Goal: Task Accomplishment & Management: Manage account settings

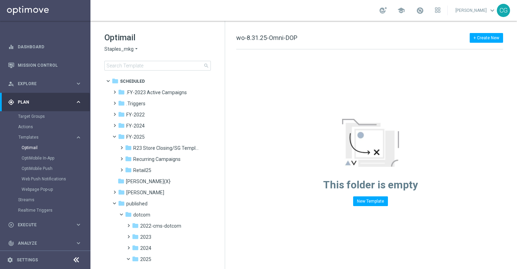
scroll to position [728, 0]
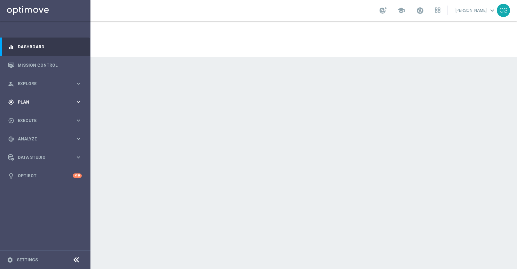
click at [42, 102] on span "Plan" at bounding box center [46, 102] width 57 height 4
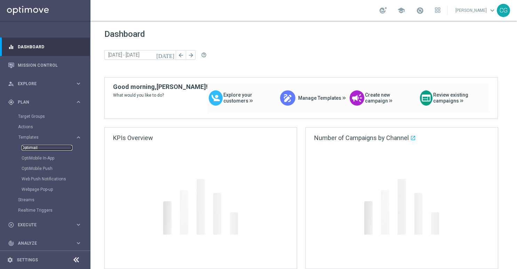
click at [32, 148] on link "Optimail" at bounding box center [47, 148] width 51 height 6
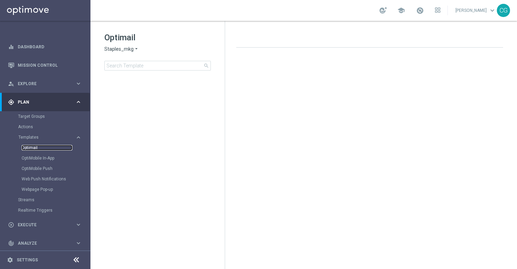
click at [30, 149] on link "Optimail" at bounding box center [47, 148] width 51 height 6
click at [26, 148] on link "Optimail" at bounding box center [47, 148] width 51 height 6
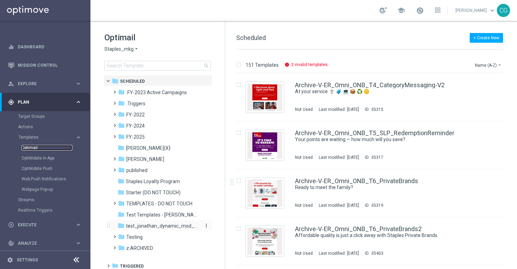
scroll to position [3, 0]
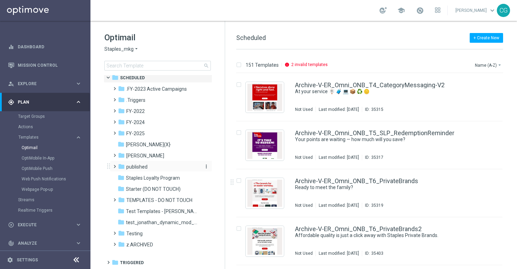
click at [118, 164] on icon "folder" at bounding box center [121, 166] width 7 height 7
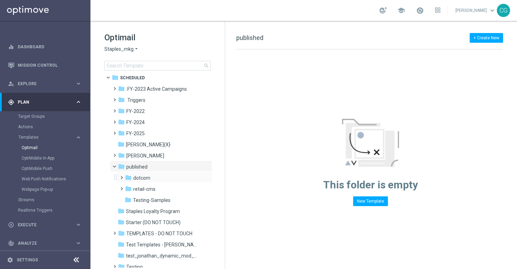
click at [124, 182] on span at bounding box center [122, 177] width 7 height 9
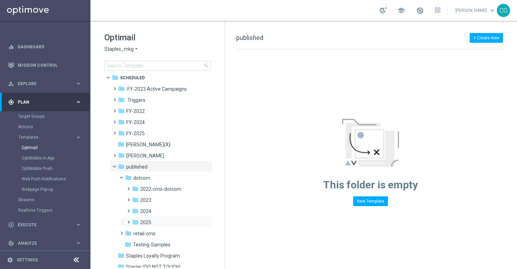
click at [128, 221] on span at bounding box center [127, 219] width 3 height 3
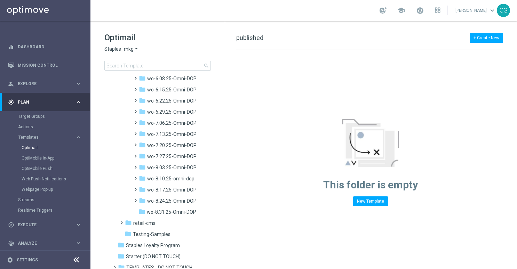
scroll to position [694, 0]
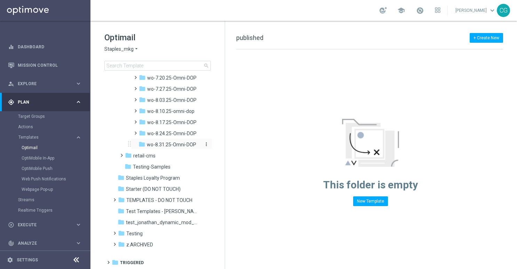
click at [145, 143] on div "folder wo-8.31.25-Omni-DOP" at bounding box center [170, 145] width 63 height 8
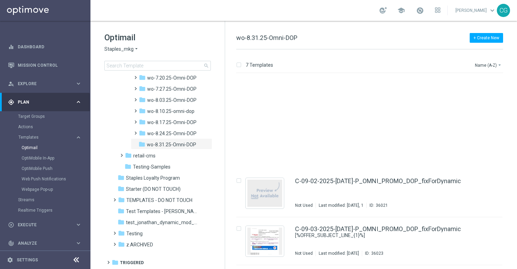
scroll to position [140, 0]
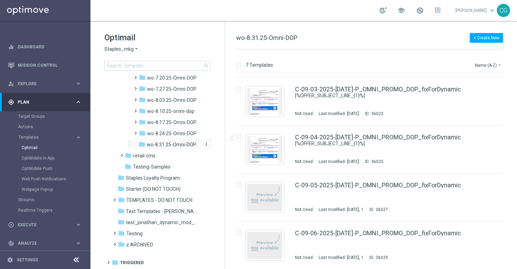
click at [205, 145] on icon "more_vert" at bounding box center [207, 145] width 6 height 6
click at [218, 146] on icon "create_new_folder" at bounding box center [218, 146] width 10 height 6
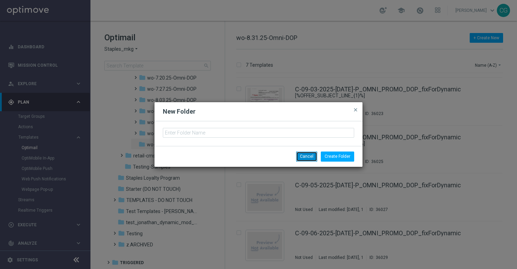
click at [306, 159] on button "Cancel" at bounding box center [306, 157] width 21 height 10
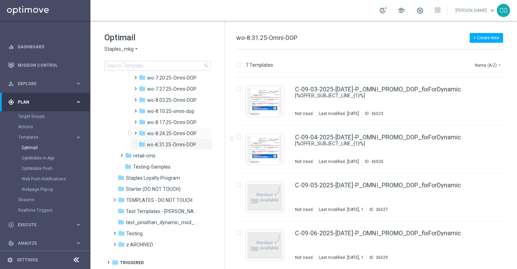
click at [135, 132] on span at bounding box center [134, 130] width 3 height 3
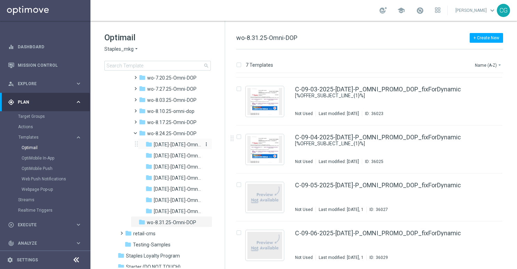
click at [169, 143] on span "[DATE]-[DATE]-Omni-DOP_{X}" at bounding box center [177, 145] width 47 height 6
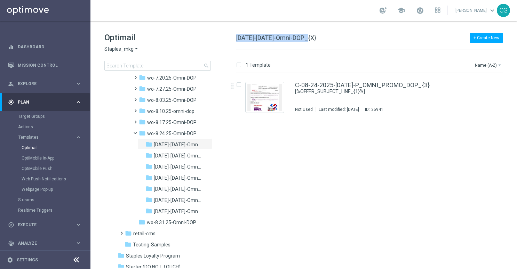
drag, startPoint x: 308, startPoint y: 37, endPoint x: 235, endPoint y: 44, distance: 73.5
click at [235, 44] on div "+ Create New [DATE]-[DATE]-Omni-DOP_{X} 1 Template Name (A-Z) arrow_drop_down D…" at bounding box center [371, 145] width 292 height 249
copy span "[DATE]-[DATE]-Omni-DOP"
click at [205, 221] on icon "more_vert" at bounding box center [207, 223] width 6 height 6
click at [239, 191] on button "create_new_folder New Folder" at bounding box center [234, 194] width 45 height 8
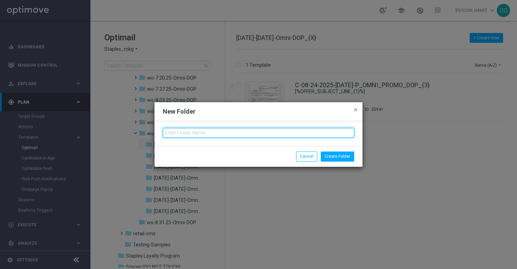
click at [282, 134] on input "text" at bounding box center [259, 133] width 192 height 10
paste input "[DATE]-[DATE]-Omni-DOP"
click at [174, 133] on input "[DATE]-[DATE]-Omni-DOP" at bounding box center [259, 133] width 192 height 10
type input "[DATE]-[DATE]-Omni-DOP"
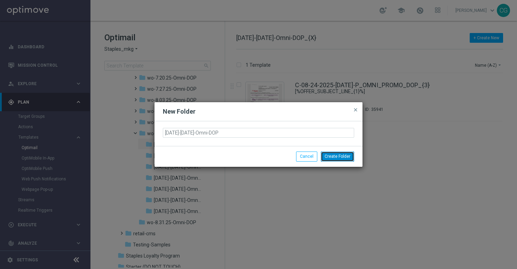
click at [349, 155] on button "Create Folder" at bounding box center [337, 157] width 33 height 10
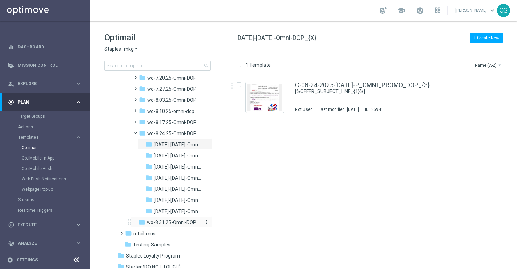
click at [162, 221] on span "wo-8.31.25-Omni-DOP" at bounding box center [171, 223] width 49 height 6
click at [205, 222] on icon "more_vert" at bounding box center [207, 223] width 6 height 6
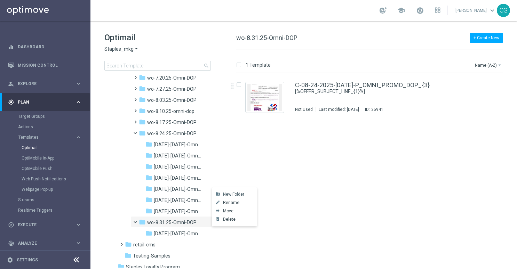
click at [229, 193] on span "New Folder" at bounding box center [233, 195] width 21 height 6
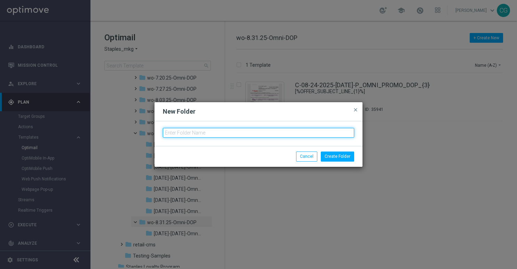
click at [260, 132] on input "text" at bounding box center [259, 133] width 192 height 10
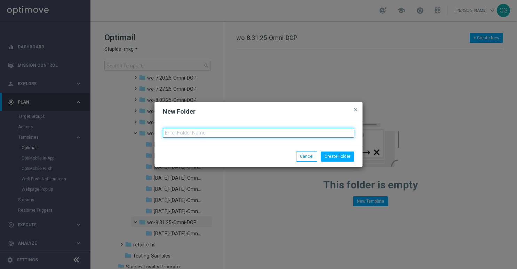
paste input "[DATE]-[DATE]-Omni-DOP"
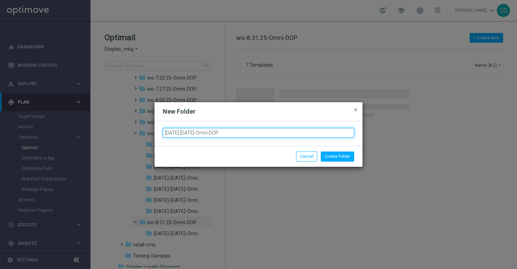
click at [173, 134] on input "[DATE]-[DATE]-Omni-DOP" at bounding box center [259, 133] width 192 height 10
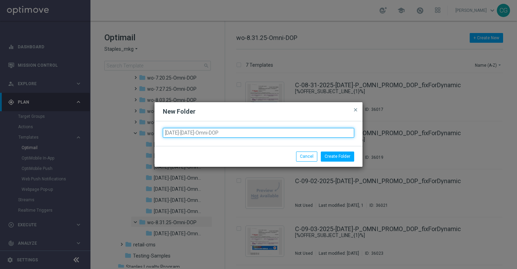
click at [166, 133] on input "[DATE]-[DATE]-Omni-DOP" at bounding box center [259, 133] width 192 height 10
click at [173, 133] on input "[DATE]-[DATE]-Omni-DOP" at bounding box center [259, 133] width 192 height 10
click at [187, 134] on input "[DATE]-[DATE]-Omni-DOP" at bounding box center [259, 133] width 192 height 10
drag, startPoint x: 205, startPoint y: 133, endPoint x: 153, endPoint y: 131, distance: 52.6
click at [153, 131] on modal-container "New Folder close [DATE]-[DATE]-Omni-DOP Create Folder Cancel" at bounding box center [258, 134] width 517 height 269
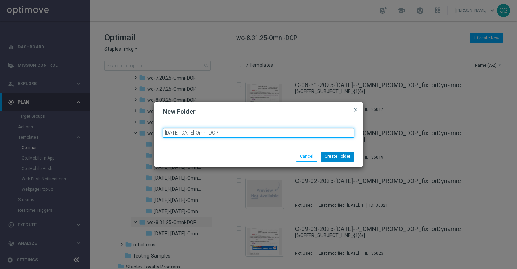
type input "[DATE]-[DATE]-Omni-DOP"
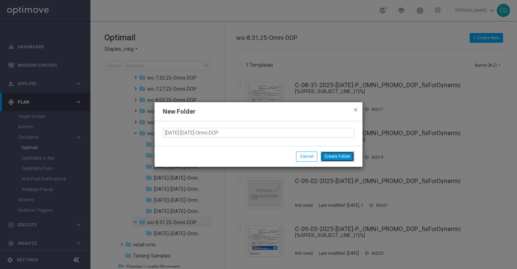
click at [330, 158] on button "Create Folder" at bounding box center [337, 157] width 33 height 10
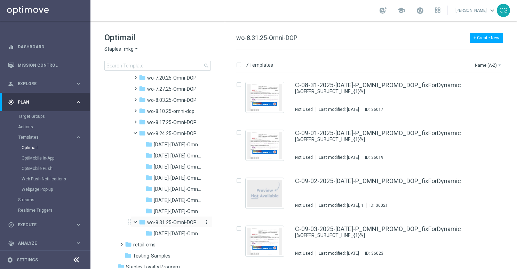
click at [206, 223] on icon "more_vert" at bounding box center [207, 223] width 6 height 6
click at [223, 192] on span "New Folder" at bounding box center [233, 195] width 21 height 6
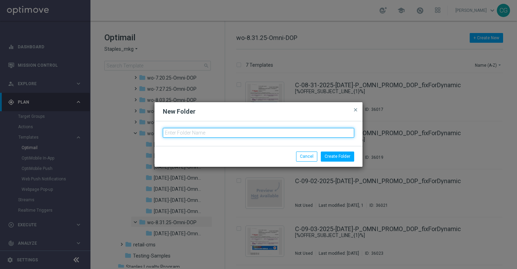
click at [250, 133] on input "text" at bounding box center [259, 133] width 192 height 10
paste input "[DATE]-[DATE]-Omni-DOP"
click at [171, 133] on input "[DATE]-[DATE]-Omni-DOP" at bounding box center [259, 133] width 192 height 10
click at [189, 134] on input "[DATE]-[DATE]-Omni-DOP" at bounding box center [259, 133] width 192 height 10
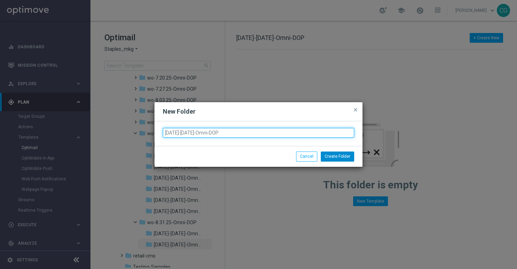
type input "[DATE]-[DATE]-Omni-DOP"
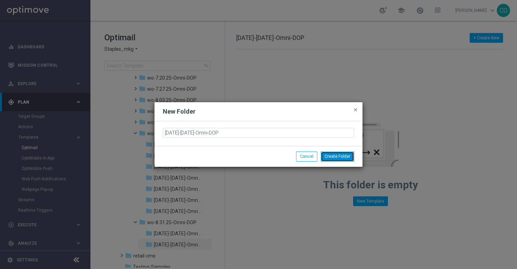
click at [347, 156] on button "Create Folder" at bounding box center [337, 157] width 33 height 10
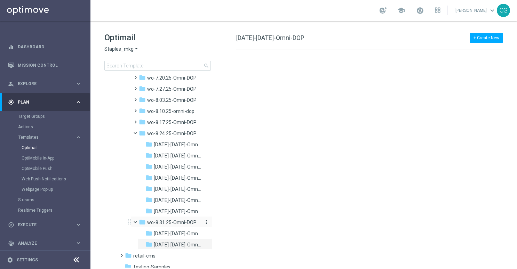
click at [206, 223] on icon "more_vert" at bounding box center [207, 223] width 6 height 6
click at [232, 195] on span "New Folder" at bounding box center [233, 195] width 21 height 6
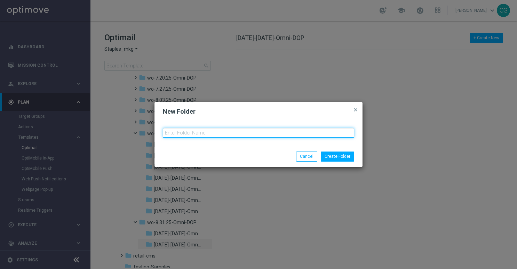
click at [263, 132] on input "text" at bounding box center [259, 133] width 192 height 10
paste input "[DATE]-[DATE]-Omni-DOP"
click at [171, 133] on input "[DATE]-[DATE]-Omni-DOP" at bounding box center [259, 133] width 192 height 10
click at [189, 132] on input "[DATE]-[DATE]-Omni-DOP" at bounding box center [259, 133] width 192 height 10
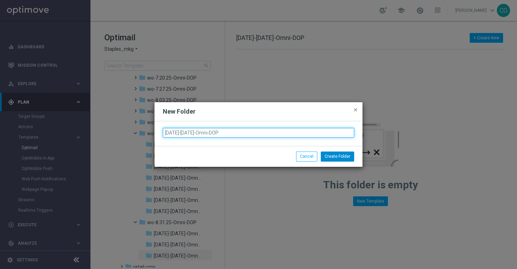
type input "[DATE]-[DATE]-Omni-DOP"
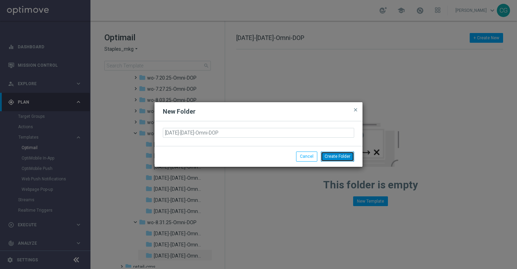
click at [343, 156] on button "Create Folder" at bounding box center [337, 157] width 33 height 10
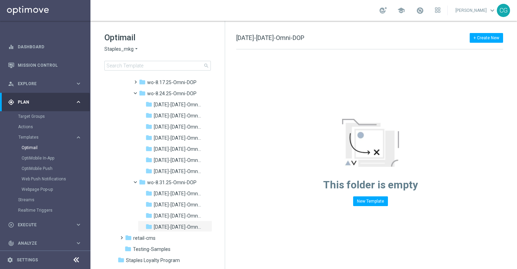
scroll to position [817, 0]
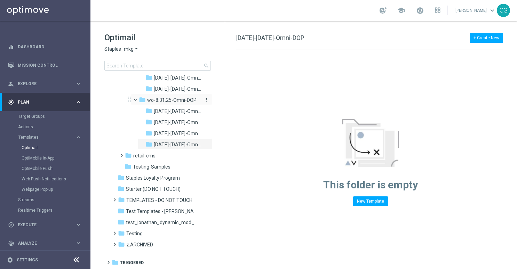
click at [208, 98] on icon "more_vert" at bounding box center [207, 100] width 6 height 6
click at [223, 100] on span "New Folder" at bounding box center [233, 102] width 21 height 6
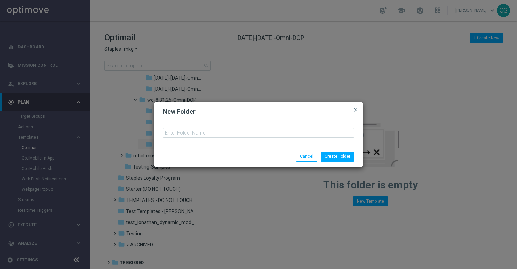
click at [282, 125] on div at bounding box center [259, 134] width 208 height 25
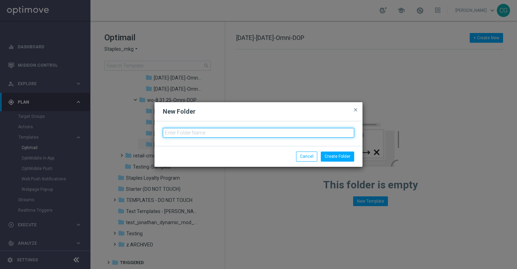
click at [276, 130] on input "text" at bounding box center [259, 133] width 192 height 10
paste input "[DATE]-[DATE]-Omni-DOP"
click at [173, 130] on input "[DATE]-[DATE]-Omni-DOP" at bounding box center [259, 133] width 192 height 10
click at [172, 134] on input "[DATE]-[DATE]-Omni-DOP" at bounding box center [259, 133] width 192 height 10
click at [171, 134] on input "[DATE]-[DATE]-Omni-DOP" at bounding box center [259, 133] width 192 height 10
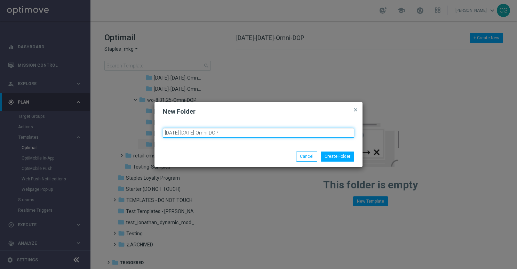
click at [188, 134] on input "[DATE]-[DATE]-Omni-DOP" at bounding box center [259, 133] width 192 height 10
type input "[DATE]-[DATE]-Omni-DOP"
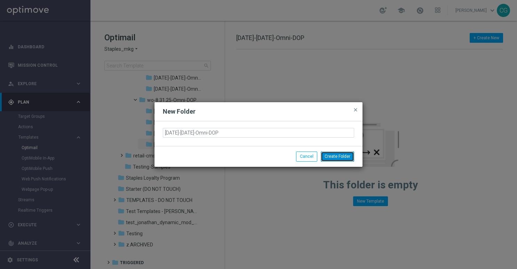
click at [338, 158] on button "Create Folder" at bounding box center [337, 157] width 33 height 10
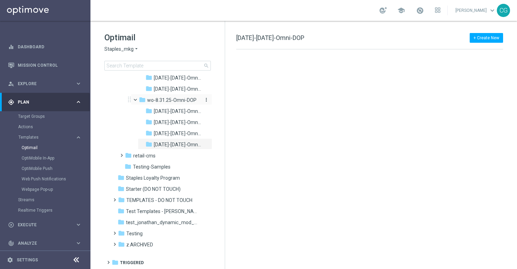
click at [206, 98] on icon "more_vert" at bounding box center [207, 100] width 6 height 6
click at [224, 99] on span "New Folder" at bounding box center [233, 102] width 21 height 6
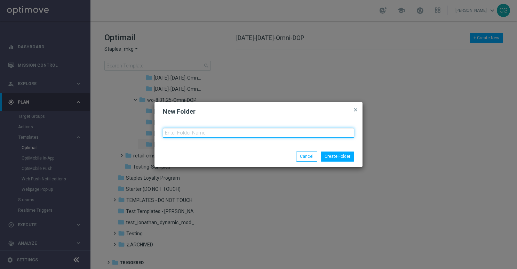
click at [267, 132] on input "text" at bounding box center [259, 133] width 192 height 10
paste input "[DATE]-[DATE]-Omni-DOP"
click at [171, 133] on input "[DATE]-[DATE]-Omni-DOP" at bounding box center [259, 133] width 192 height 10
click at [190, 132] on input "[DATE]-[DATE]-Omni-DOP" at bounding box center [259, 133] width 192 height 10
click at [189, 134] on input "[DATE]-[DATE]-Omni-DOP" at bounding box center [259, 133] width 192 height 10
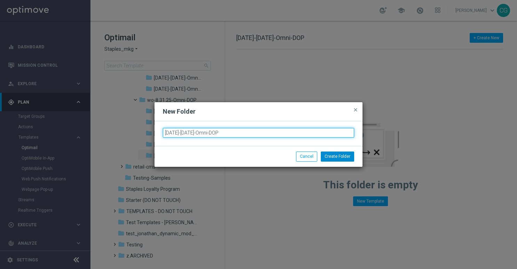
type input "[DATE]-[DATE]-Omni-DOP"
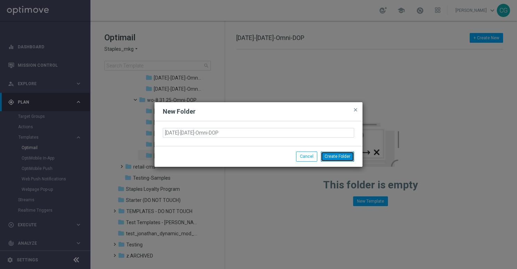
click at [331, 155] on button "Create Folder" at bounding box center [337, 157] width 33 height 10
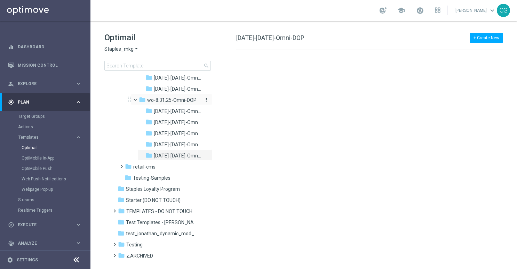
click at [206, 100] on icon "more_vert" at bounding box center [207, 100] width 6 height 6
click at [224, 100] on span "New Folder" at bounding box center [233, 102] width 21 height 6
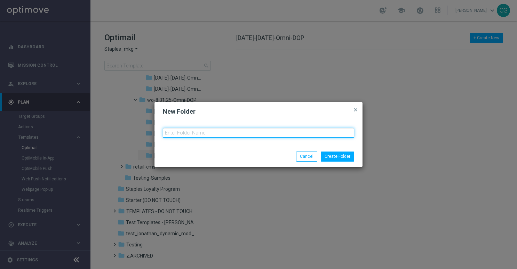
click at [277, 137] on input "text" at bounding box center [259, 133] width 192 height 10
paste input "[DATE]-[DATE]-Omni-DOP"
click at [170, 134] on input "[DATE]-[DATE]-Omni-DOP" at bounding box center [259, 133] width 192 height 10
click at [189, 133] on input "[DATE]-[DATE]-Omni-DOP" at bounding box center [259, 133] width 192 height 10
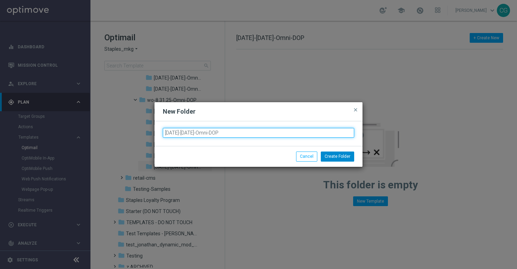
type input "[DATE]-[DATE]-Omni-DOP"
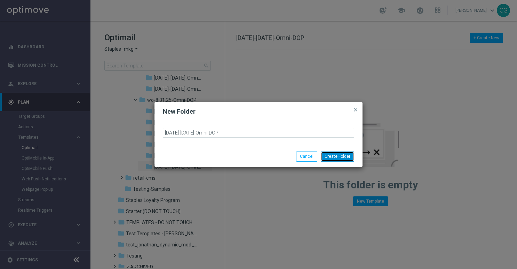
click at [331, 155] on button "Create Folder" at bounding box center [337, 157] width 33 height 10
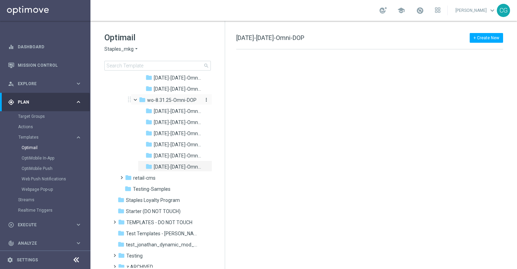
click at [175, 98] on span "wo-8.31.25-Omni-DOP" at bounding box center [171, 100] width 49 height 6
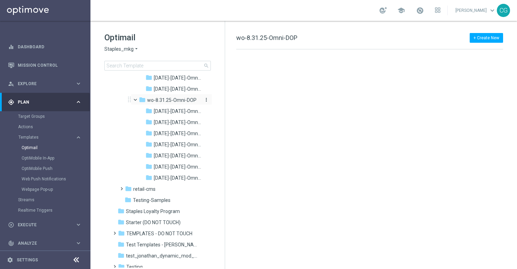
click at [175, 103] on span "wo-8.31.25-Omni-DOP" at bounding box center [171, 100] width 49 height 6
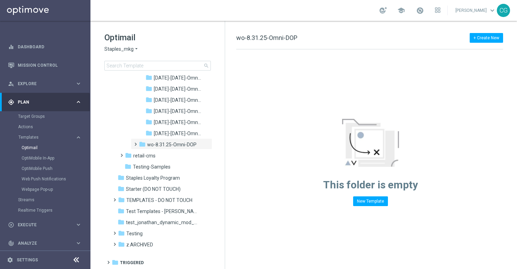
click at [175, 143] on span "wo-8.31.25-Omni-DOP" at bounding box center [171, 145] width 49 height 6
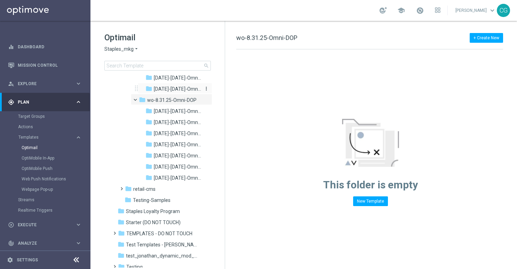
click at [170, 92] on span "[DATE]-[DATE]-Omni-DOP_{X}" at bounding box center [177, 89] width 47 height 6
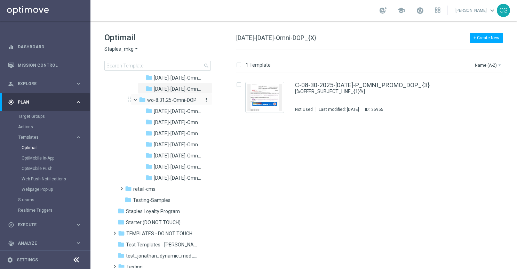
click at [167, 103] on span "wo-8.31.25-Omni-DOP" at bounding box center [171, 100] width 49 height 6
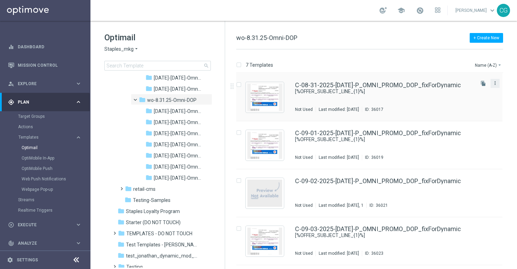
click at [497, 85] on icon "more_vert" at bounding box center [496, 83] width 6 height 6
click at [455, 88] on span "Move" at bounding box center [450, 90] width 11 height 5
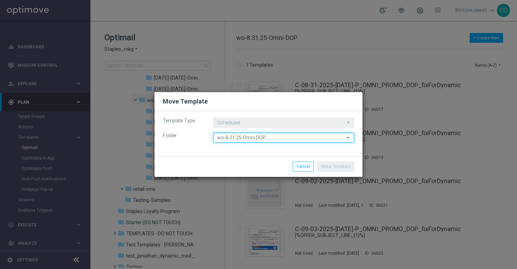
click at [252, 139] on input "wo-8.31.25-Omni-DOP" at bounding box center [283, 138] width 141 height 10
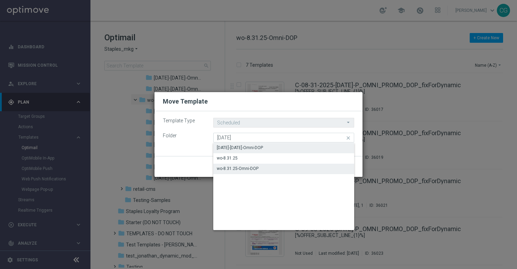
click at [247, 146] on div "[DATE]-[DATE]-Omni-DOP" at bounding box center [240, 148] width 46 height 6
type input "[DATE]-[DATE]-Omni-DOP"
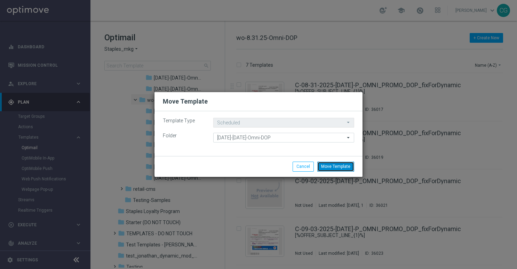
click at [342, 166] on button "Move Template" at bounding box center [336, 167] width 37 height 10
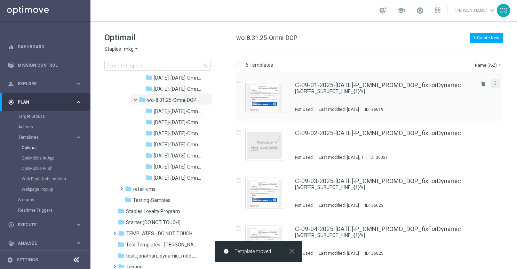
click at [496, 83] on icon "more_vert" at bounding box center [496, 83] width 6 height 6
click at [455, 89] on span "Move" at bounding box center [450, 90] width 11 height 5
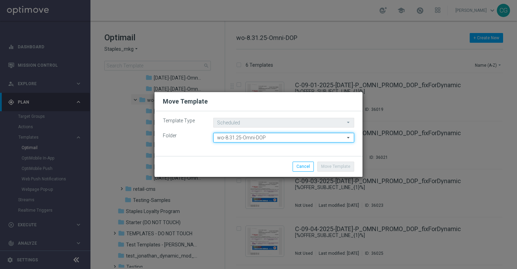
click at [273, 134] on input "wo-8.31.25-Omni-DOP" at bounding box center [283, 138] width 141 height 10
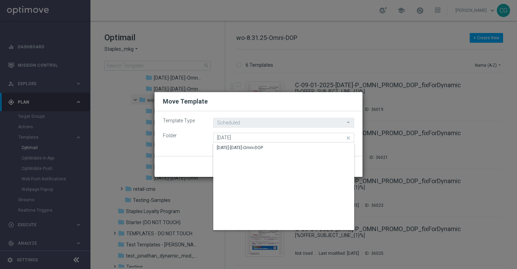
click at [267, 143] on div "Show Selected 0 of NaN" at bounding box center [283, 143] width 141 height 0
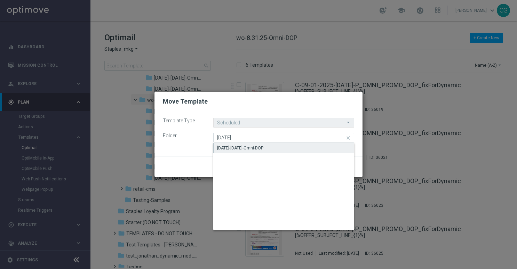
click at [268, 146] on div "[DATE]-[DATE]-Omni-DOP" at bounding box center [283, 148] width 141 height 10
type input "[DATE]-[DATE]-Omni-DOP"
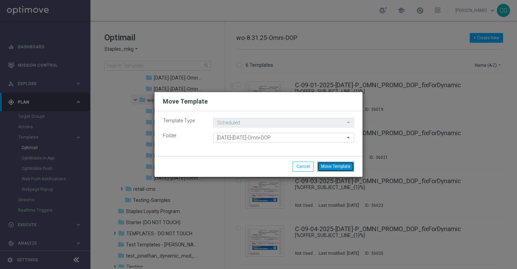
click at [336, 164] on button "Move Template" at bounding box center [336, 167] width 37 height 10
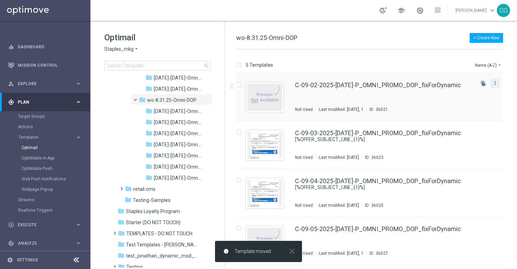
click at [493, 84] on icon "more_vert" at bounding box center [496, 83] width 6 height 6
click at [443, 91] on div "send" at bounding box center [440, 90] width 10 height 5
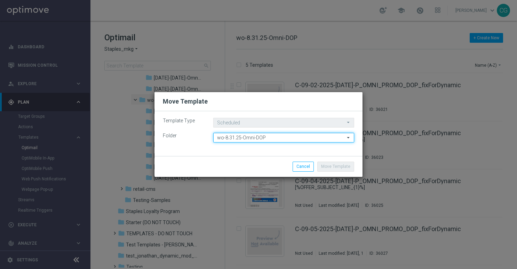
click at [317, 137] on input "wo-8.31.25-Omni-DOP" at bounding box center [283, 138] width 141 height 10
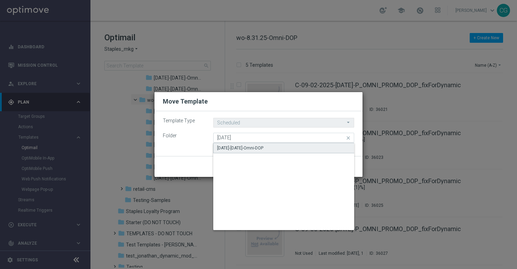
drag, startPoint x: 295, startPoint y: 143, endPoint x: 309, endPoint y: 151, distance: 16.4
click at [293, 144] on div "[DATE]-[DATE]-Omni-DOP" at bounding box center [283, 148] width 141 height 10
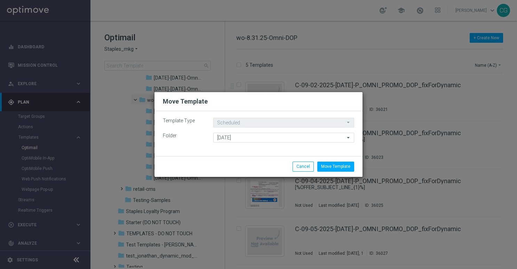
type input "[DATE]-[DATE]-Omni-DOP"
click at [336, 163] on button "Move Template" at bounding box center [336, 167] width 37 height 10
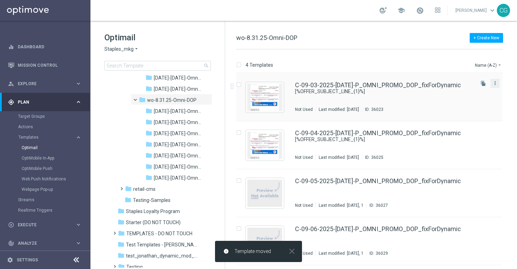
click at [497, 82] on icon "more_vert" at bounding box center [496, 83] width 6 height 6
click at [453, 88] on span "Move" at bounding box center [452, 90] width 11 height 5
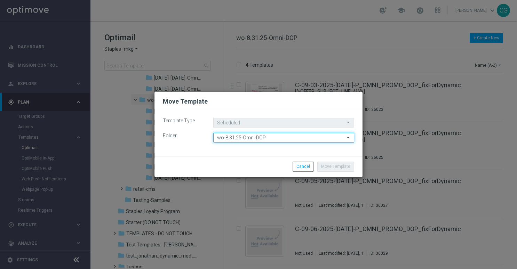
click at [322, 133] on input "wo-8.31.25-Omni-DOP" at bounding box center [283, 138] width 141 height 10
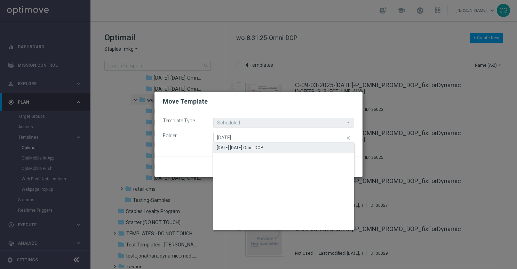
click at [299, 151] on div "[DATE]-[DATE]-Omni-DOP" at bounding box center [283, 148] width 141 height 10
type input "[DATE]-[DATE]-Omni-DOP"
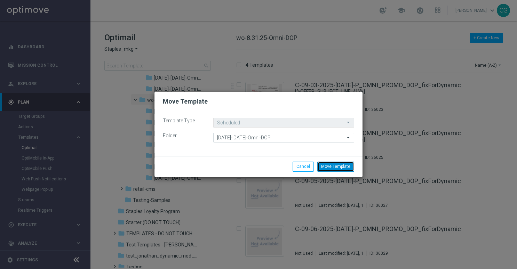
click at [344, 167] on button "Move Template" at bounding box center [336, 167] width 37 height 10
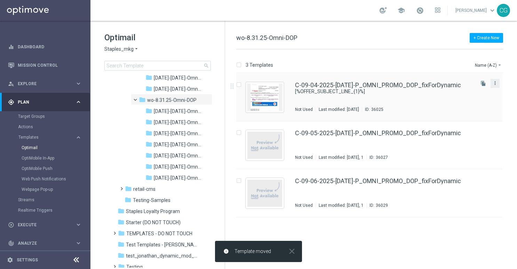
click at [497, 84] on icon "more_vert" at bounding box center [496, 83] width 6 height 6
click at [469, 94] on div "send Move" at bounding box center [464, 91] width 56 height 10
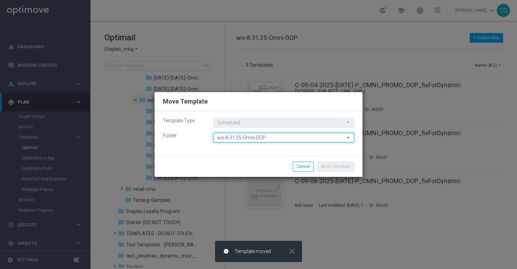
click at [281, 140] on input "wo-8.31.25-Omni-DOP" at bounding box center [283, 138] width 141 height 10
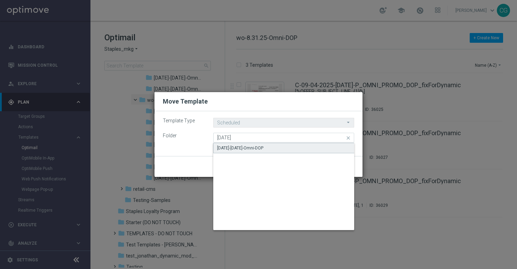
click at [279, 146] on div "[DATE]-[DATE]-Omni-DOP" at bounding box center [283, 148] width 141 height 10
type input "[DATE]-[DATE]-Omni-DOP"
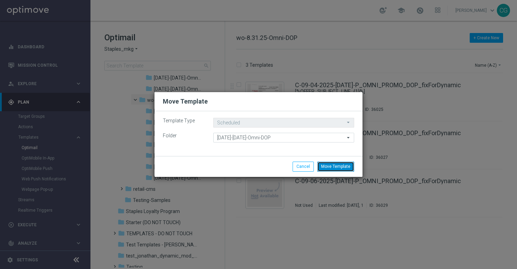
click at [339, 165] on button "Move Template" at bounding box center [336, 167] width 37 height 10
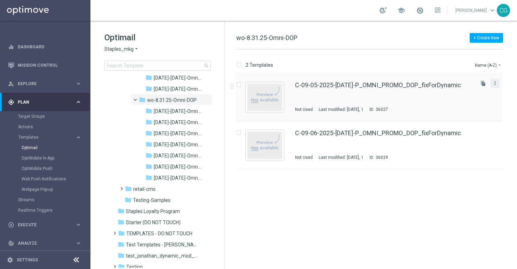
click at [497, 84] on icon "more_vert" at bounding box center [496, 83] width 6 height 6
click at [472, 89] on div "Move" at bounding box center [468, 90] width 42 height 5
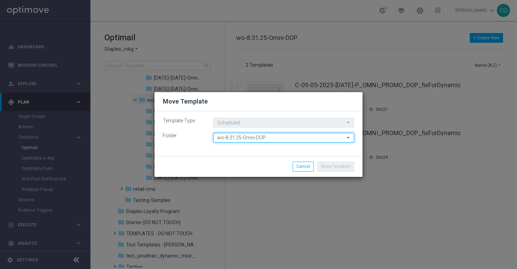
click at [269, 137] on input "wo-8.31.25-Omni-DOP" at bounding box center [283, 138] width 141 height 10
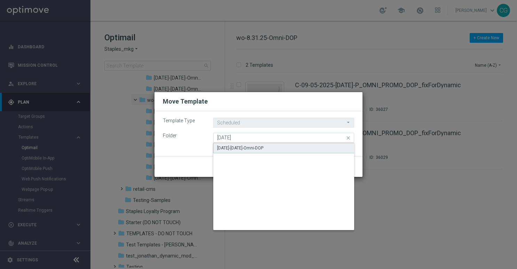
click at [264, 149] on div "[DATE]-[DATE]-Omni-DOP" at bounding box center [283, 148] width 141 height 10
type input "[DATE]-[DATE]-Omni-DOP"
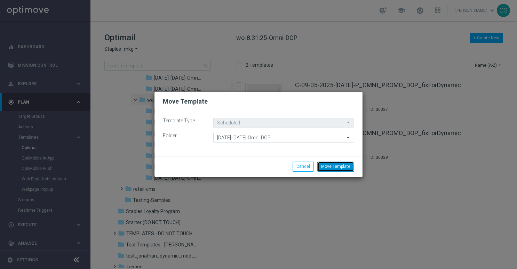
click at [334, 163] on button "Move Template" at bounding box center [336, 167] width 37 height 10
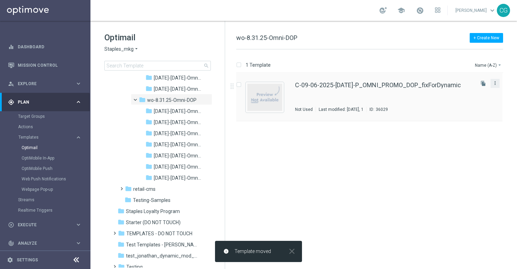
click at [497, 84] on icon "more_vert" at bounding box center [496, 83] width 6 height 6
click at [465, 91] on div "Move" at bounding box center [468, 90] width 42 height 5
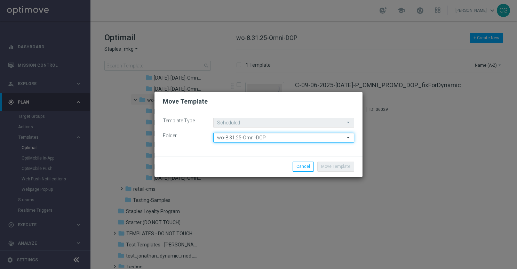
click at [246, 138] on input "wo-8.31.25-Omni-DOP" at bounding box center [283, 138] width 141 height 10
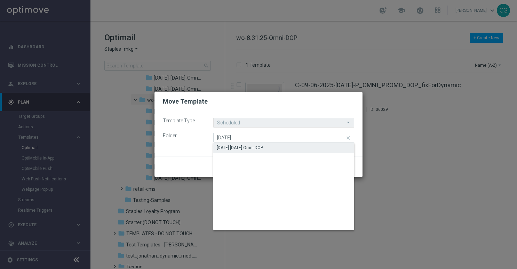
click at [251, 150] on div "[DATE]-[DATE]-Omni-DOP" at bounding box center [240, 148] width 46 height 6
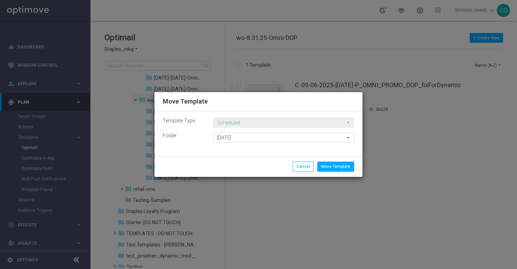
type input "[DATE]-[DATE]-Omni-DOP"
click at [334, 170] on button "Move Template" at bounding box center [336, 167] width 37 height 10
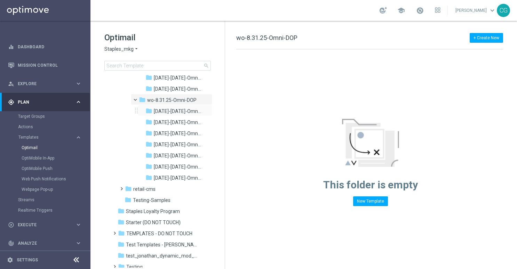
click at [163, 116] on div "folder [DATE]-[DATE]-Omni-DOP more_vert" at bounding box center [175, 110] width 75 height 11
click at [164, 116] on div "folder [DATE]-[DATE]-Omni-DOP" at bounding box center [174, 112] width 57 height 8
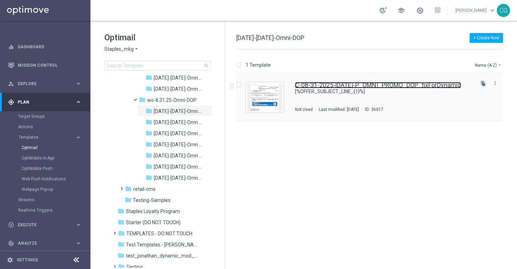
click at [349, 82] on link "C-08-31-2025-[DATE]-P_OMNI_PROMO_DOP_fixForDynamic" at bounding box center [378, 85] width 166 height 6
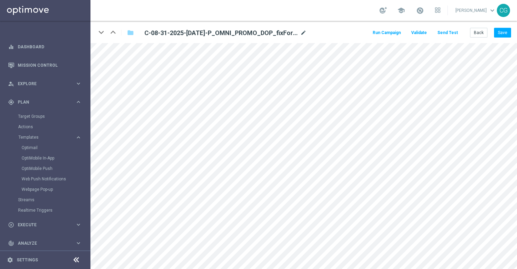
click at [303, 33] on icon "mode_edit" at bounding box center [303, 33] width 6 height 8
click at [281, 33] on input "C-08-31-2025-[DATE]-P_OMNI_PROMO_DOP_fixForDynamic" at bounding box center [225, 33] width 173 height 10
type input "C-08-31-2025-[DATE]-P_OMNI_PROMO_DOP"
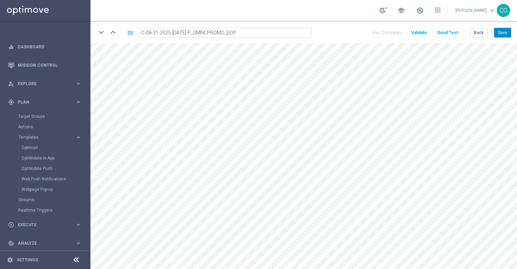
click at [498, 36] on button "Save" at bounding box center [502, 33] width 17 height 10
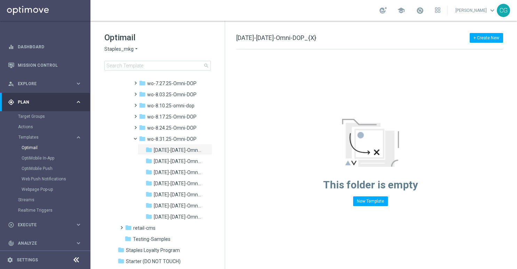
scroll to position [706, 0]
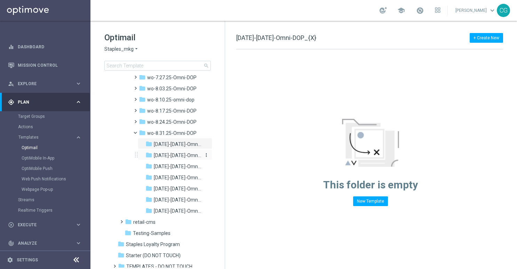
click at [173, 155] on span "[DATE]-[DATE]-Omni-DOP" at bounding box center [177, 156] width 47 height 6
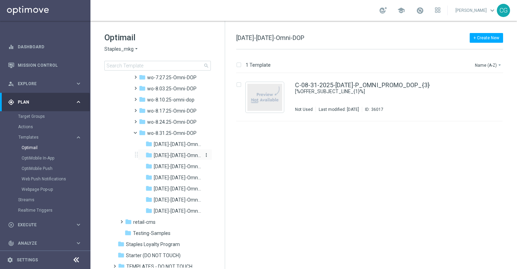
click at [165, 157] on span "[DATE]-[DATE]-Omni-DOP" at bounding box center [177, 156] width 47 height 6
click at [174, 143] on span "[DATE]-[DATE]-Omni-DOP_{X}" at bounding box center [177, 144] width 47 height 6
click at [172, 155] on span "[DATE]-[DATE]-Omni-DOP" at bounding box center [177, 156] width 47 height 6
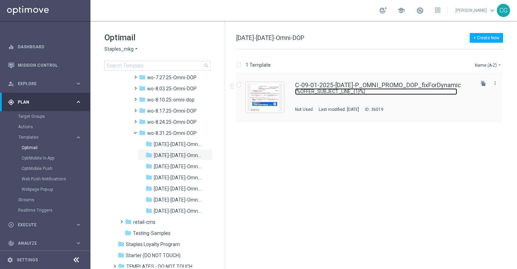
click at [352, 89] on link "[%OFFER_SUBJECT_LINE_{1}%]" at bounding box center [376, 91] width 162 height 7
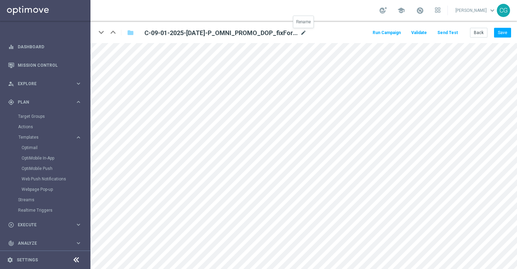
click at [303, 33] on icon "mode_edit" at bounding box center [303, 33] width 6 height 8
click at [282, 34] on input "C-09-01-2025-[DATE]-P_OMNI_PROMO_DOP_fixForDynamic" at bounding box center [225, 33] width 173 height 10
drag, startPoint x: 279, startPoint y: 34, endPoint x: 239, endPoint y: 36, distance: 40.1
click at [239, 36] on input "C-09-01-2025-[DATE]-P_OMNI_PROMO_DOP_fixForDynamic" at bounding box center [225, 33] width 173 height 10
type input "C-09-01-2025-[DATE]-P_OMNI_PROMO_DOP"
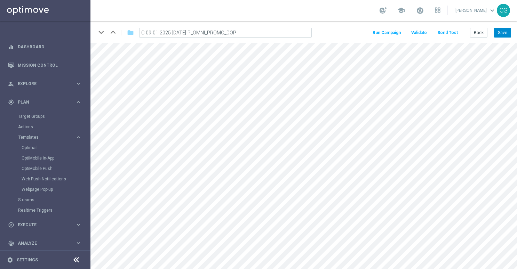
click at [501, 36] on button "Save" at bounding box center [502, 33] width 17 height 10
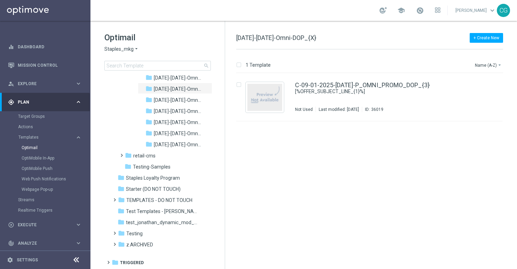
scroll to position [722, 0]
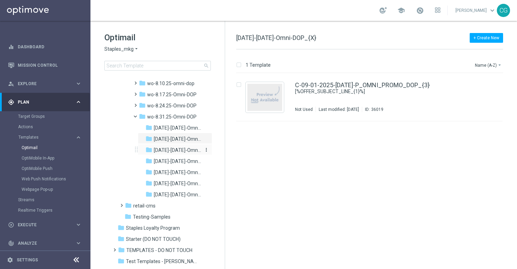
click at [168, 151] on span "[DATE]-[DATE]-Omni-DOP" at bounding box center [177, 150] width 47 height 6
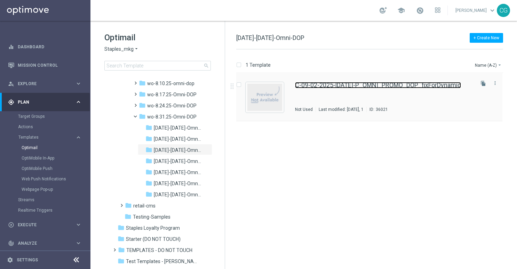
click at [336, 84] on link "C-09-02-2025-[DATE]-P_OMNI_PROMO_DOP_fixForDynamic" at bounding box center [378, 85] width 166 height 6
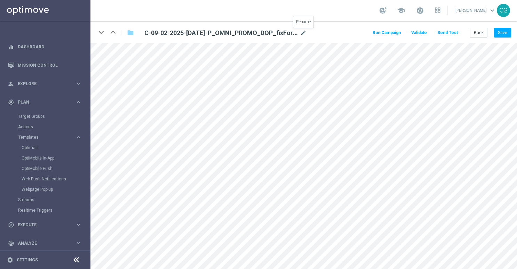
click at [302, 34] on icon "mode_edit" at bounding box center [303, 33] width 6 height 8
click at [293, 35] on input "C-09-02-2025-[DATE]-P_OMNI_PROMO_DOP_fixForDynamic" at bounding box center [225, 33] width 173 height 10
drag, startPoint x: 273, startPoint y: 32, endPoint x: 242, endPoint y: 33, distance: 31.7
click at [242, 33] on input "C-09-02-2025-[DATE]-P_OMNI_PROMO_DOP_fixForDynamic" at bounding box center [225, 33] width 173 height 10
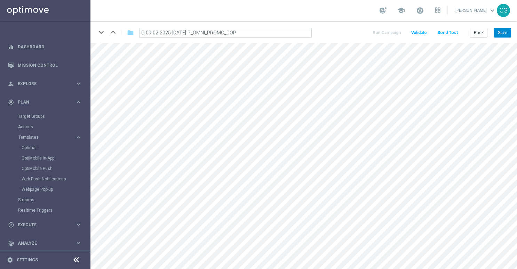
click at [503, 32] on button "Save" at bounding box center [502, 33] width 17 height 10
type input "C-09-02-2025-[DATE]-P_OMNI_PROMO_DOP_{3}"
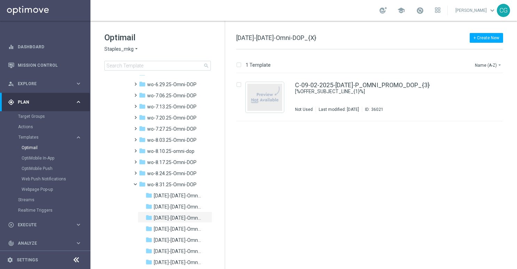
scroll to position [772, 0]
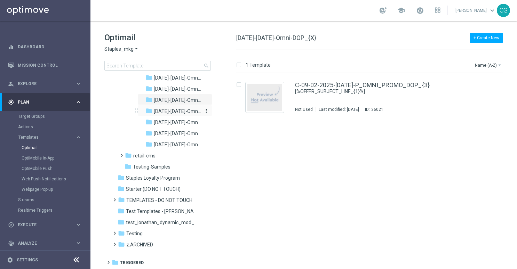
click at [169, 112] on span "[DATE]-[DATE]-Omni-DOP" at bounding box center [177, 111] width 47 height 6
click at [373, 96] on div "C-09-03-2025-[DATE]-P_OMNI_PROMO_DOP_fixForDynamic [%OFFER_SUBJECT_LINE_{1}%] N…" at bounding box center [384, 97] width 178 height 30
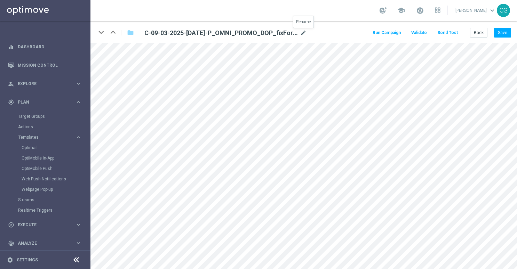
click at [302, 33] on icon "mode_edit" at bounding box center [303, 33] width 6 height 8
click at [292, 33] on input "C-09-03-2025-[DATE]-P_OMNI_PROMO_DOP_fixForDynamic" at bounding box center [225, 33] width 173 height 10
drag, startPoint x: 267, startPoint y: 33, endPoint x: 245, endPoint y: 34, distance: 22.3
click at [245, 34] on input "C-09-03-2025-[DATE]-P_OMNI_PROMO_DOP_fixForDynamic" at bounding box center [225, 33] width 173 height 10
type input "C-09-03-2025-[DATE]-P_OMNI_PROMO_DOP"
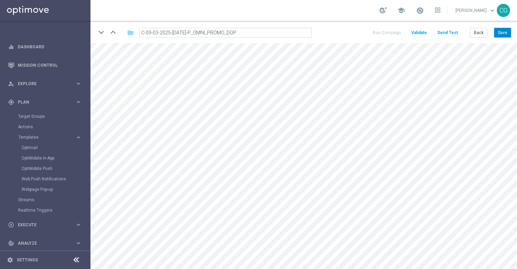
click at [499, 33] on button "Save" at bounding box center [502, 33] width 17 height 10
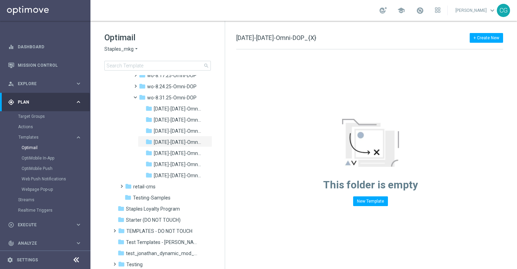
scroll to position [742, 0]
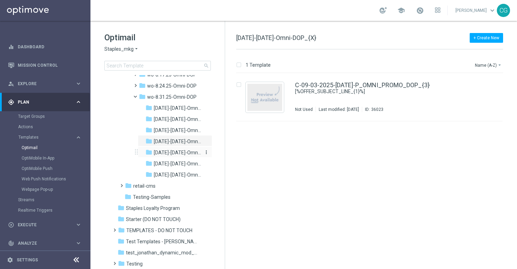
click at [175, 151] on span "[DATE]-[DATE]-Omni-DOP" at bounding box center [177, 153] width 47 height 6
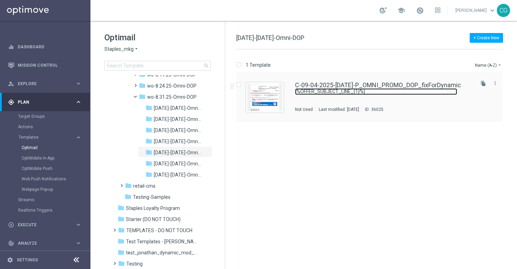
click at [354, 91] on link "[%OFFER_SUBJECT_LINE_{1}%]" at bounding box center [376, 91] width 162 height 7
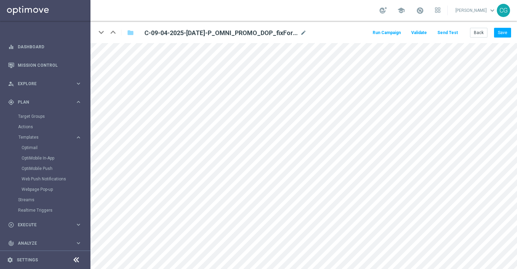
click at [310, 33] on div "C-09-04-2025-[DATE]-P_OMNI_PROMO_DOP_fixForDynamic mode_edit" at bounding box center [225, 32] width 173 height 9
click at [304, 33] on icon "mode_edit" at bounding box center [303, 33] width 6 height 8
click at [293, 33] on input "C-09-04-2025-[DATE]-P_OMNI_PROMO_DOP_fixForDynamic" at bounding box center [225, 33] width 173 height 10
drag, startPoint x: 283, startPoint y: 33, endPoint x: 240, endPoint y: 35, distance: 43.2
click at [240, 35] on input "C-09-04-2025-[DATE]-P_OMNI_PROMO_DOP_fixForDynamic" at bounding box center [225, 33] width 173 height 10
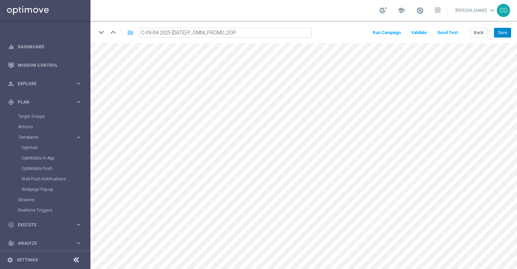
type input "C-09-04-2025-[DATE]-P_OMNI_PROMO_DOP"
click at [500, 34] on button "Save" at bounding box center [502, 33] width 17 height 10
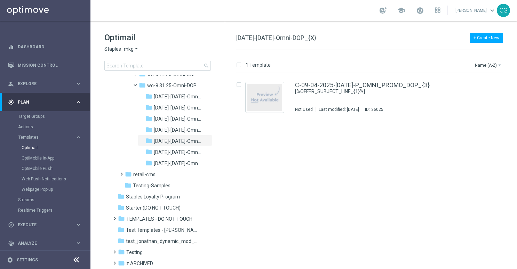
scroll to position [772, 0]
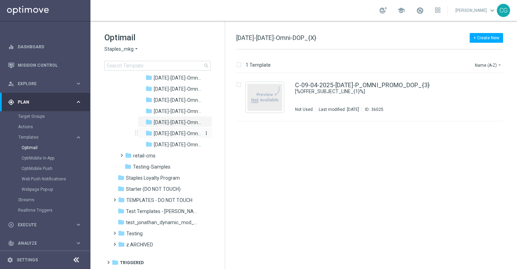
click at [165, 134] on span "[DATE]-[DATE]-Omni-DOP" at bounding box center [177, 134] width 47 height 6
click at [318, 95] on div "C-09-05-2025-[DATE]-P_OMNI_PROMO_DOP_fixForDynamic Not Used Last modified: [DAT…" at bounding box center [384, 97] width 178 height 30
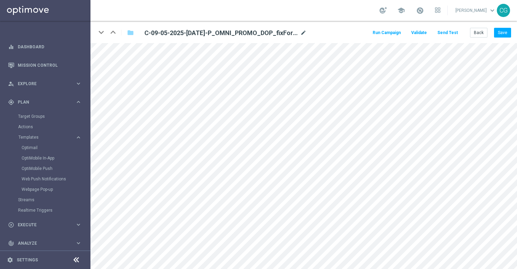
click at [302, 33] on icon "mode_edit" at bounding box center [303, 33] width 6 height 8
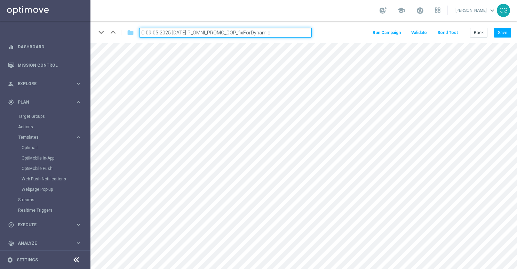
click at [290, 33] on input "C-09-05-2025-[DATE]-P_OMNI_PROMO_DOP_fixForDynamic" at bounding box center [225, 33] width 173 height 10
drag, startPoint x: 281, startPoint y: 33, endPoint x: 235, endPoint y: 38, distance: 46.9
click at [235, 38] on div "keyboard_arrow_down keyboard_arrow_up folder C-09-05-2025-[DATE]-P_OMNI_PROMO_D…" at bounding box center [304, 32] width 427 height 22
type input "C-09-05-2025-[DATE]-P_OMNI_PROMO_DOP"
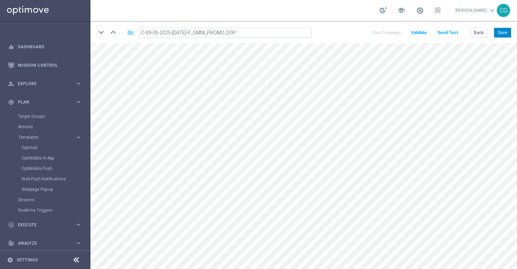
click at [500, 32] on button "Save" at bounding box center [502, 33] width 17 height 10
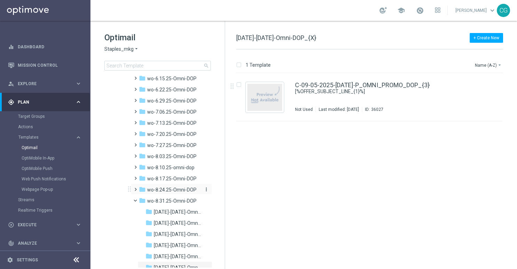
scroll to position [772, 0]
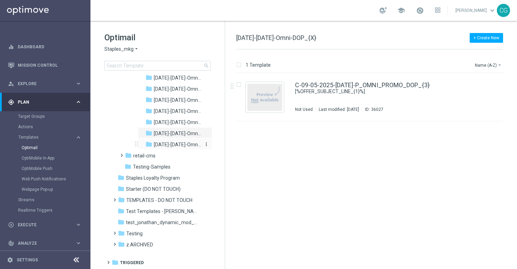
click at [174, 143] on span "[DATE]-[DATE]-Omni-DOP" at bounding box center [177, 145] width 47 height 6
click at [331, 92] on div "C-09-06-2025-[DATE]-P_OMNI_PROMO_DOP_fixForDynamic Not Used Last modified: [DAT…" at bounding box center [384, 97] width 178 height 30
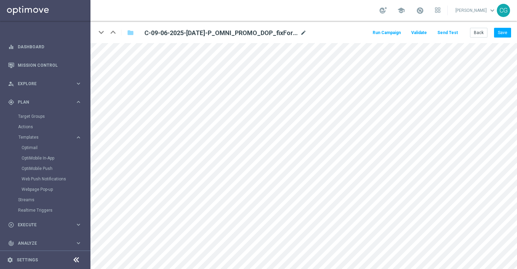
click at [302, 30] on icon "mode_edit" at bounding box center [303, 33] width 6 height 8
click at [292, 30] on input "C-09-06-2025-[DATE]-P_OMNI_PROMO_DOP_fixForDynamic" at bounding box center [225, 33] width 173 height 10
drag, startPoint x: 287, startPoint y: 31, endPoint x: 280, endPoint y: 34, distance: 7.2
click at [240, 38] on input "C-09-06-2025-[DATE]-P_OMNI_PROMO_DOP_fixForDynamic" at bounding box center [225, 33] width 173 height 10
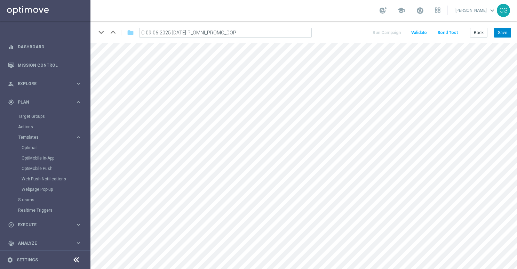
click at [502, 33] on button "Save" at bounding box center [502, 33] width 17 height 10
type input "C-09-06-2025-[DATE]-P_OMNI_PROMO_DOP_{3}"
